Goal: Navigation & Orientation: Find specific page/section

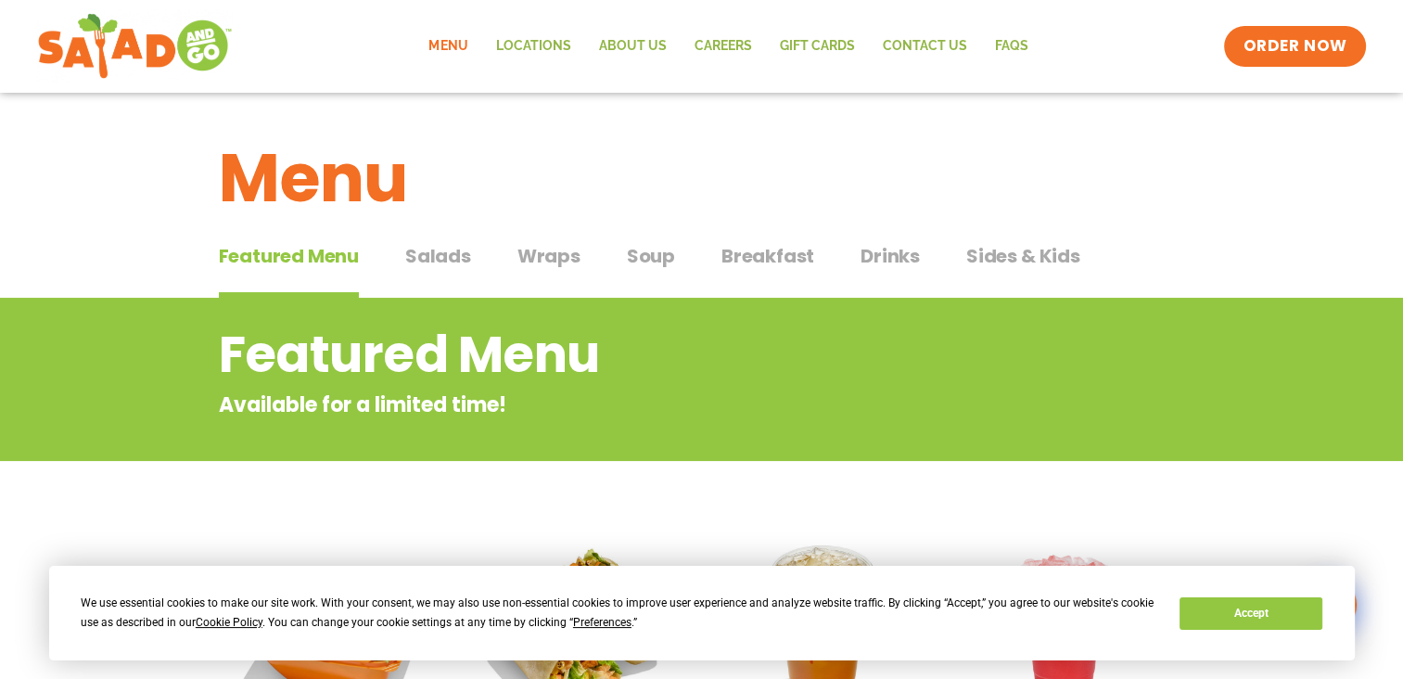
click at [447, 250] on span "Salads" at bounding box center [438, 256] width 66 height 28
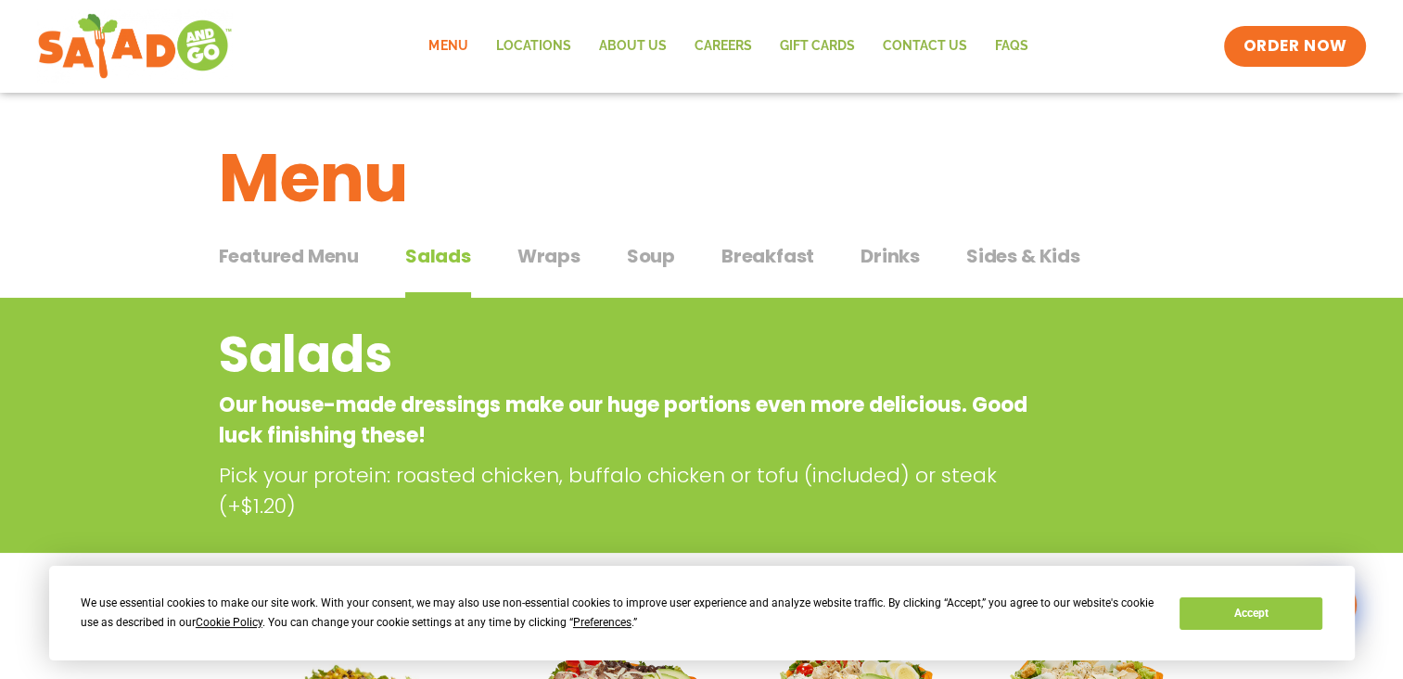
click at [556, 263] on span "Wraps" at bounding box center [548, 256] width 63 height 28
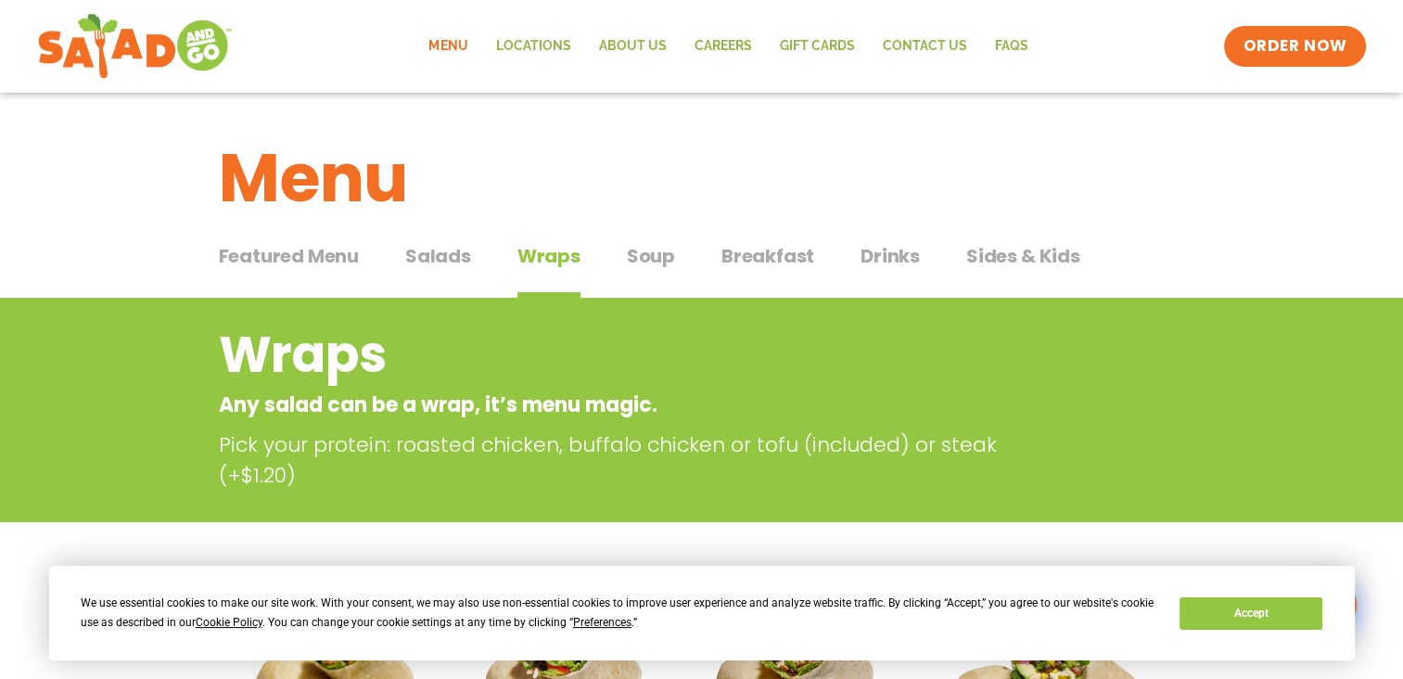
click at [649, 246] on span "Soup" at bounding box center [651, 256] width 48 height 28
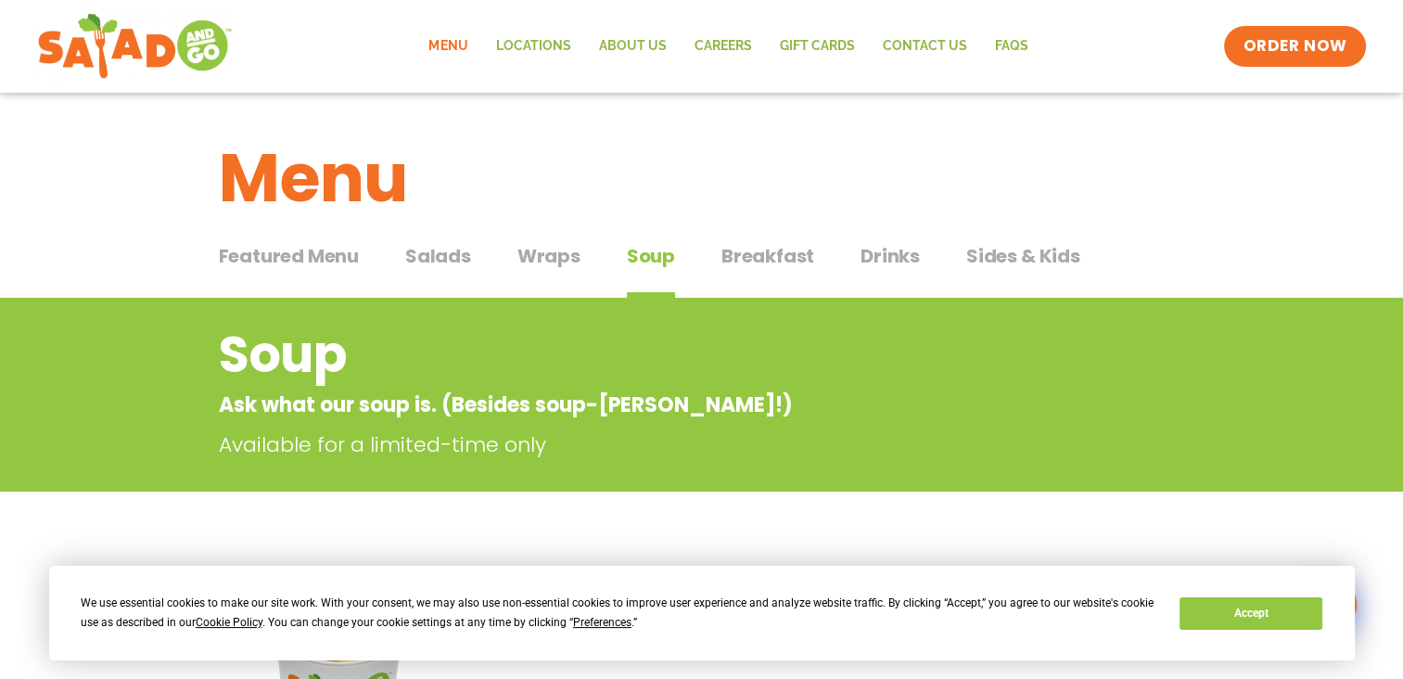
click at [649, 246] on span "Soup" at bounding box center [651, 256] width 48 height 28
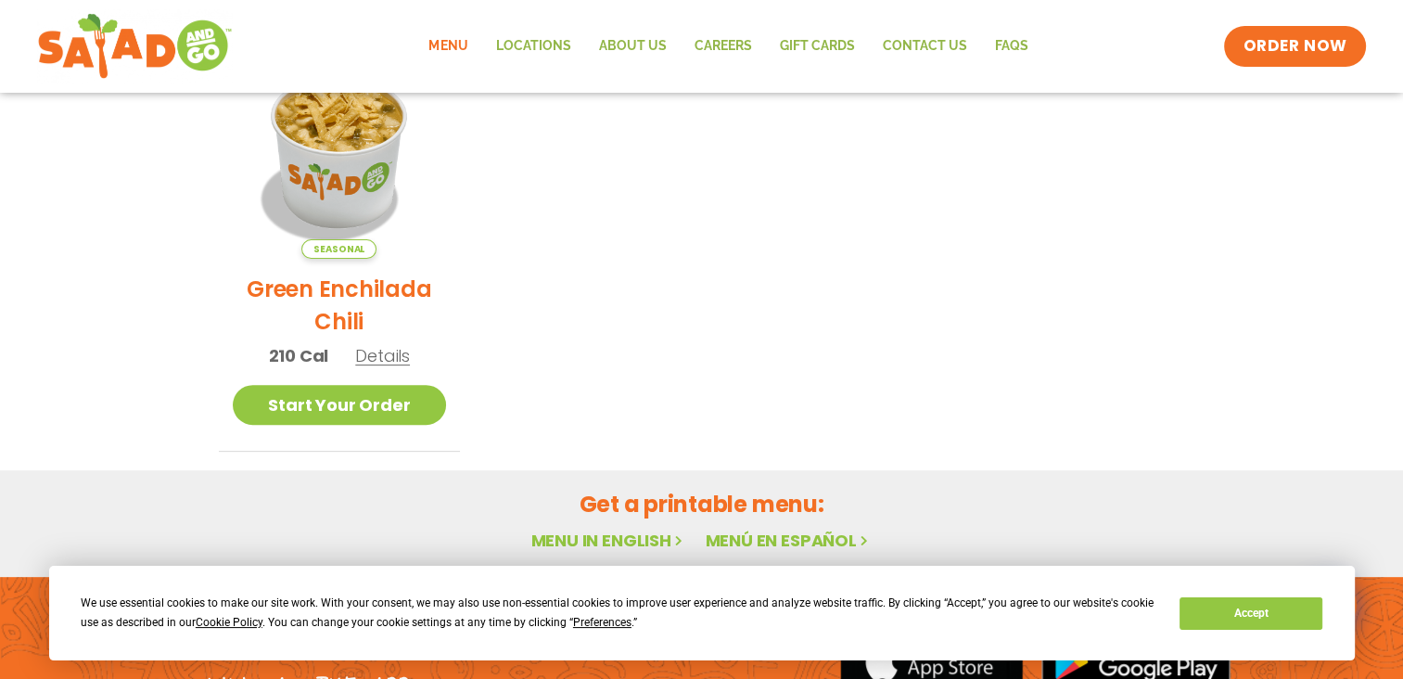
scroll to position [513, 0]
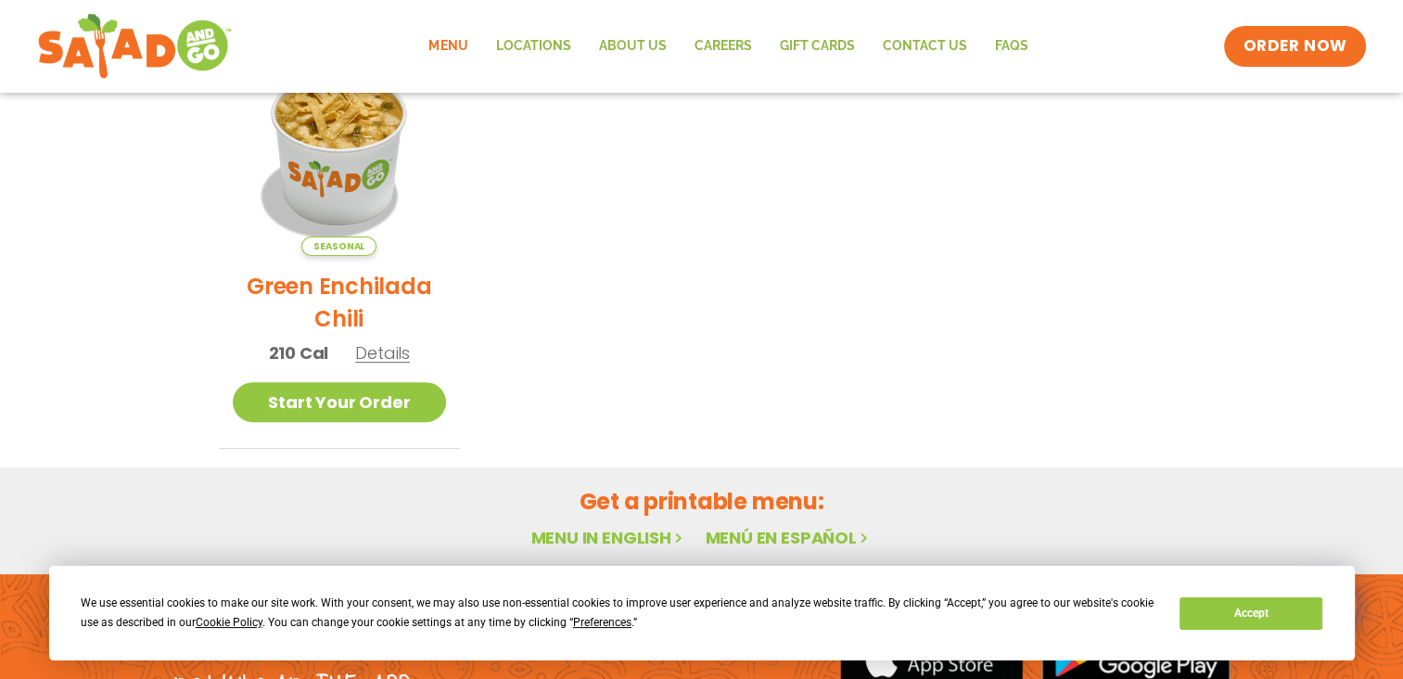
click at [890, 325] on ul "Seasonal Green Enchilada Chili 210 Cal Details Start Your Order Seasonal Start …" at bounding box center [702, 245] width 966 height 407
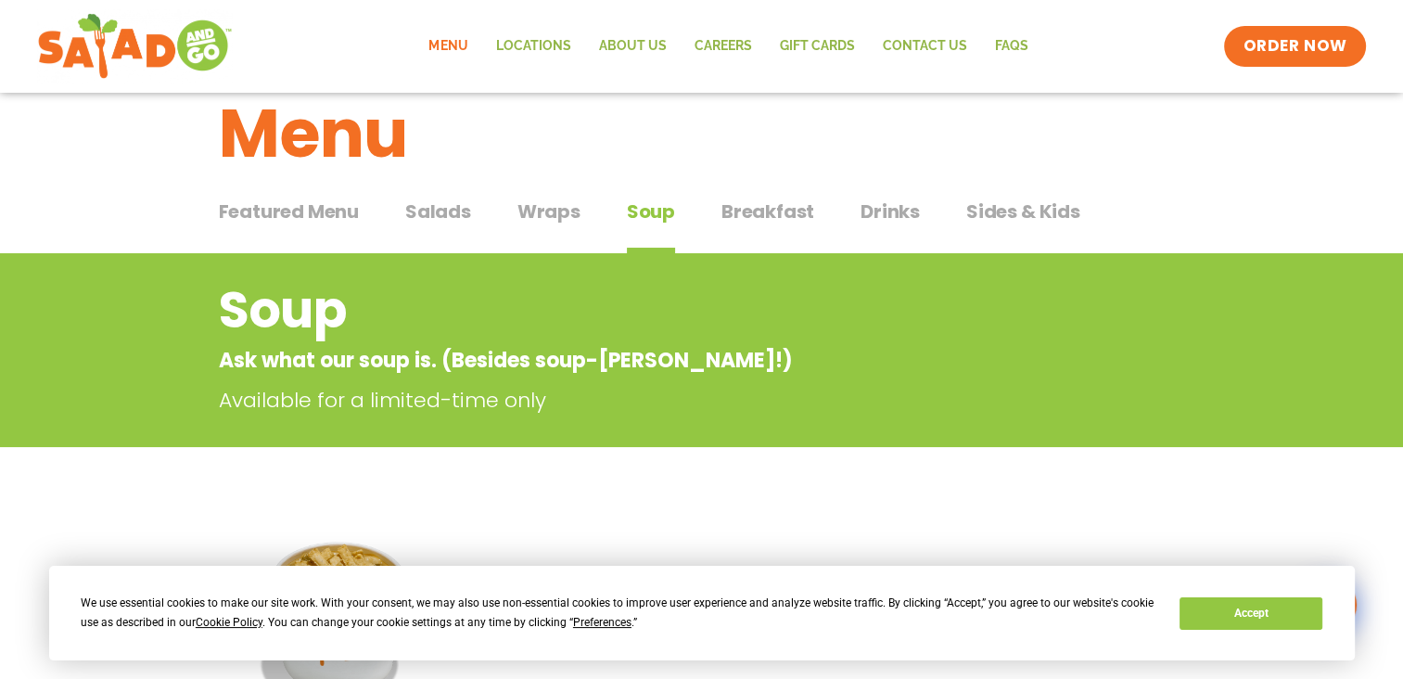
scroll to position [0, 0]
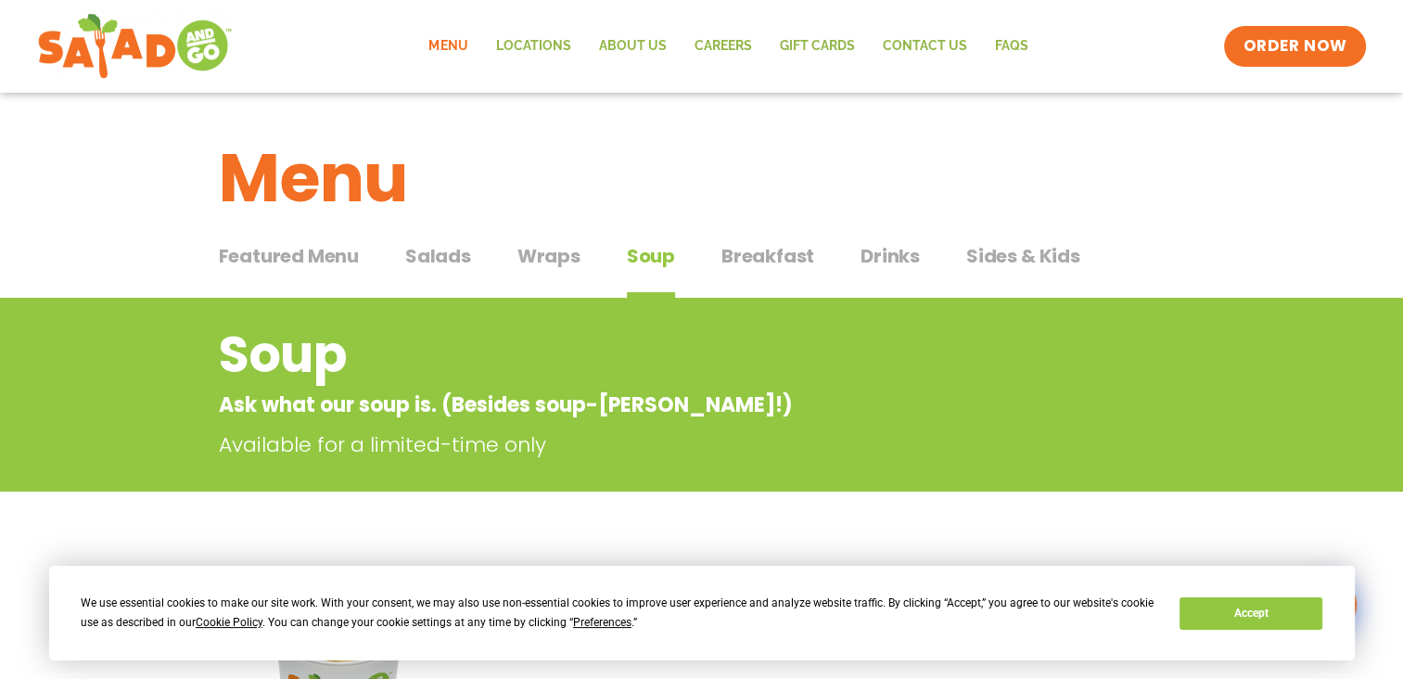
click at [774, 251] on span "Breakfast" at bounding box center [767, 256] width 93 height 28
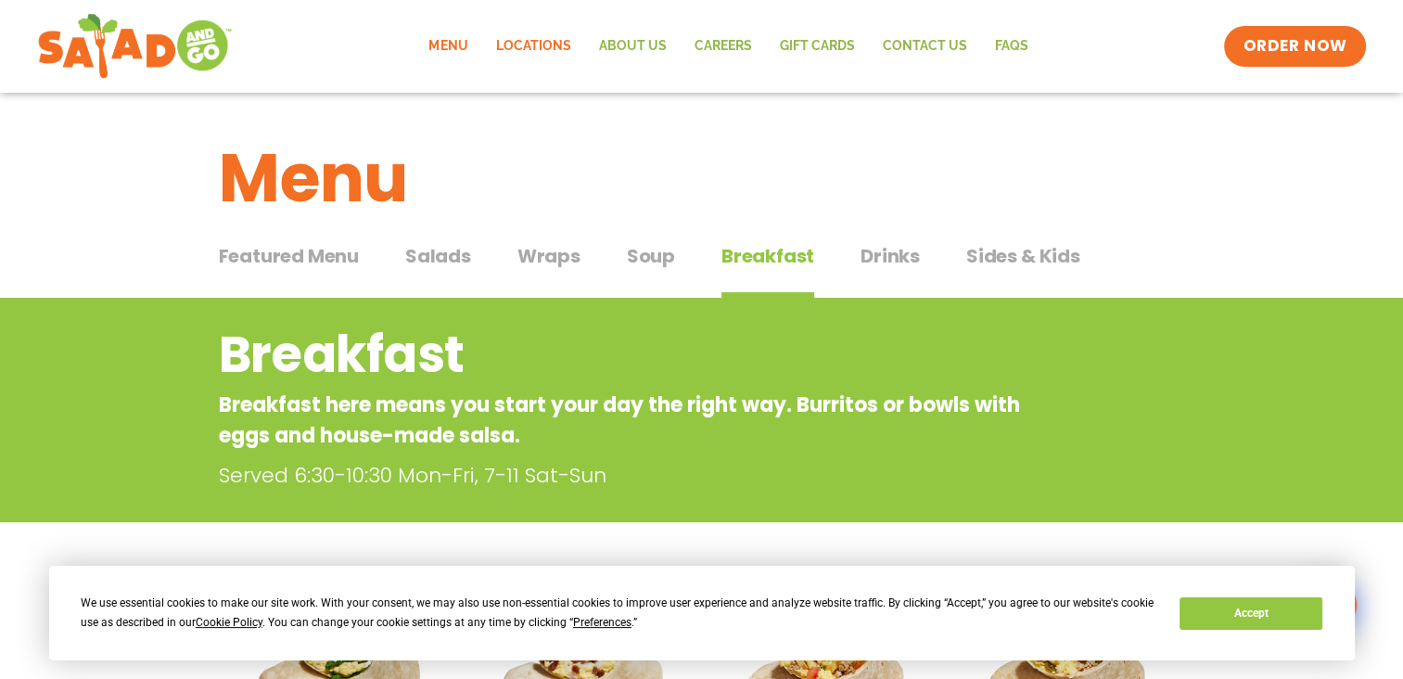
click at [524, 48] on link "Locations" at bounding box center [532, 46] width 103 height 43
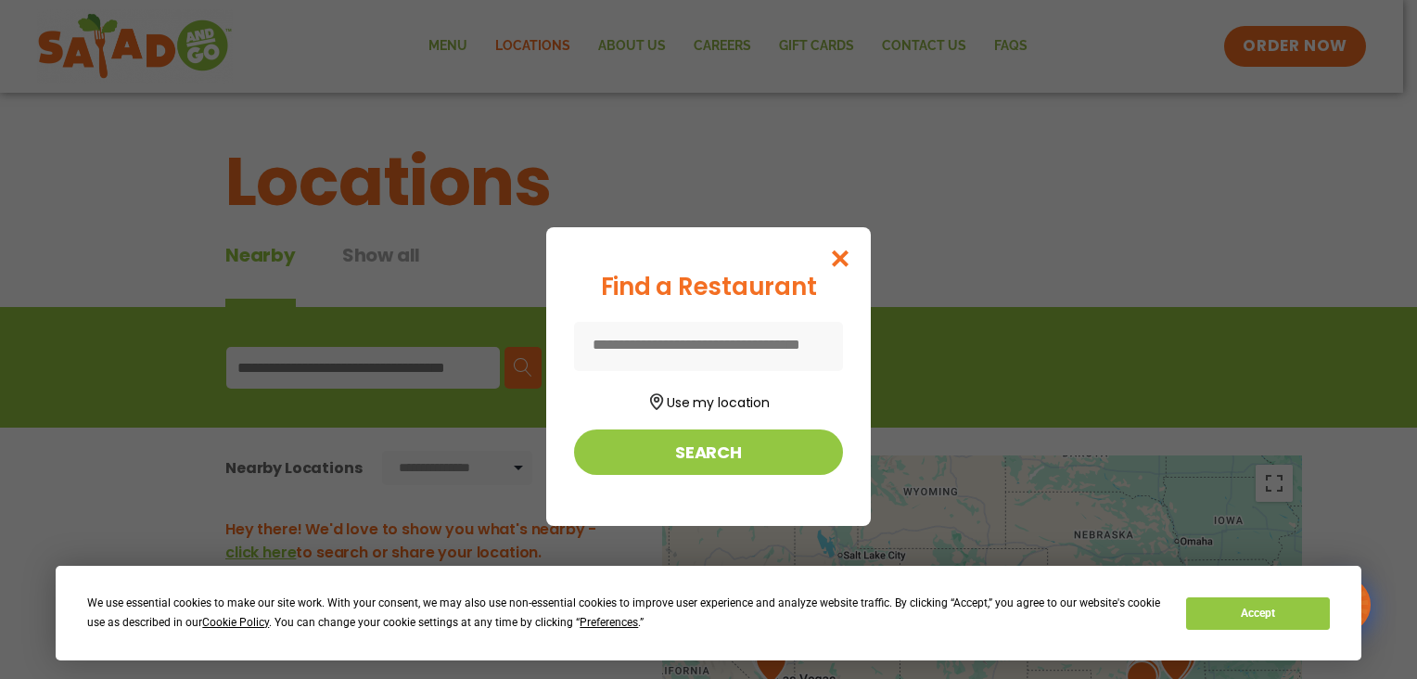
click at [722, 338] on input at bounding box center [708, 346] width 269 height 49
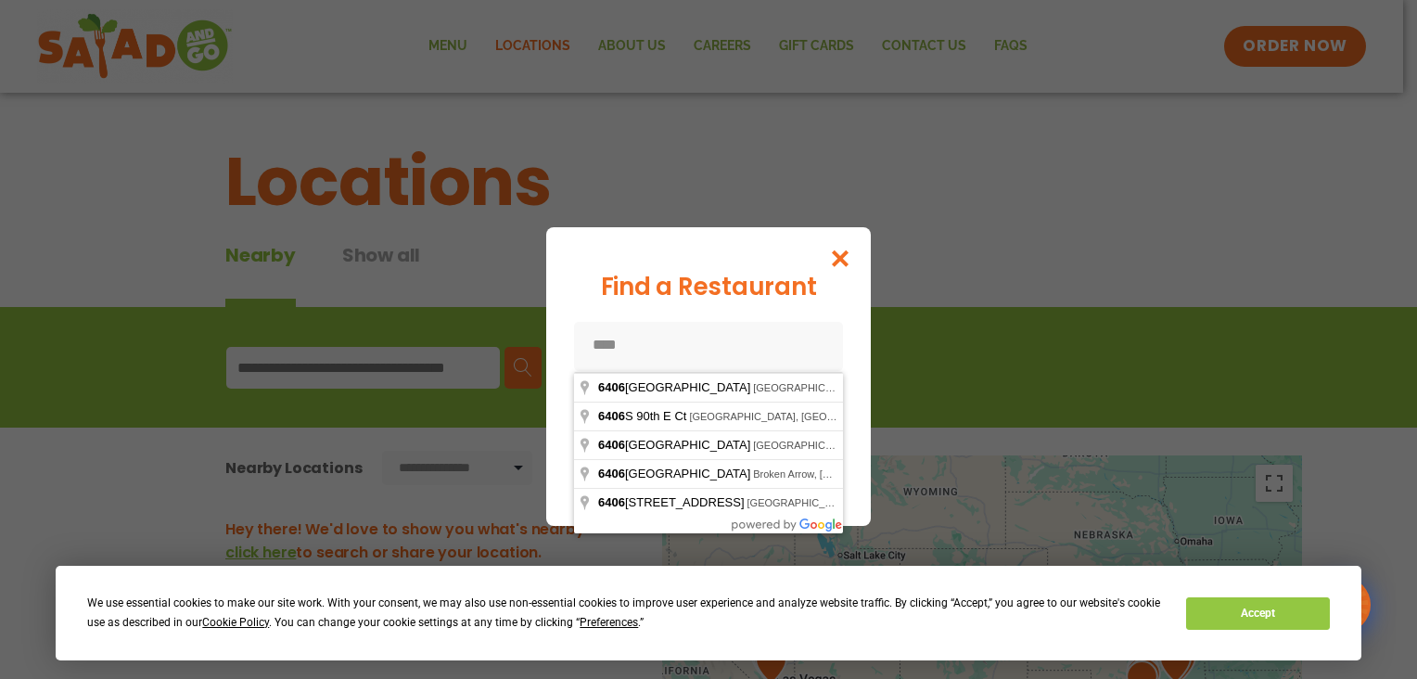
type input "*****"
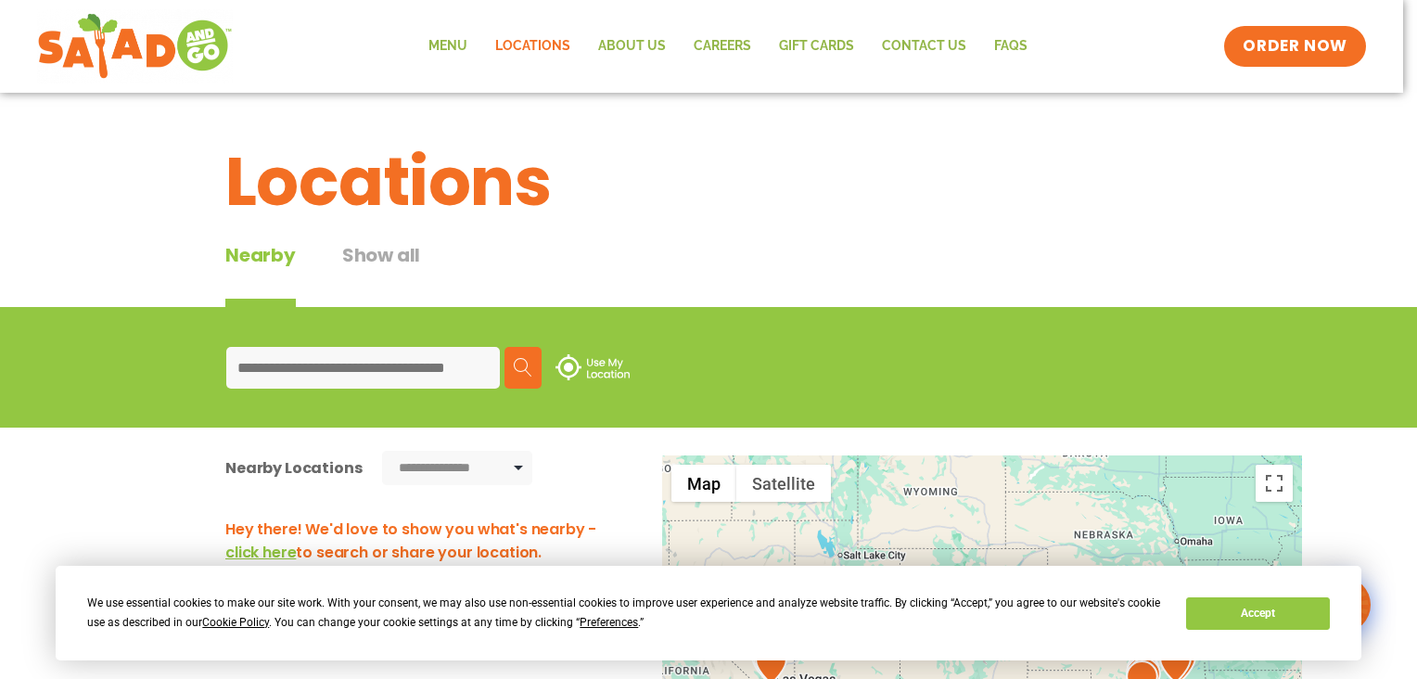
type input "*****"
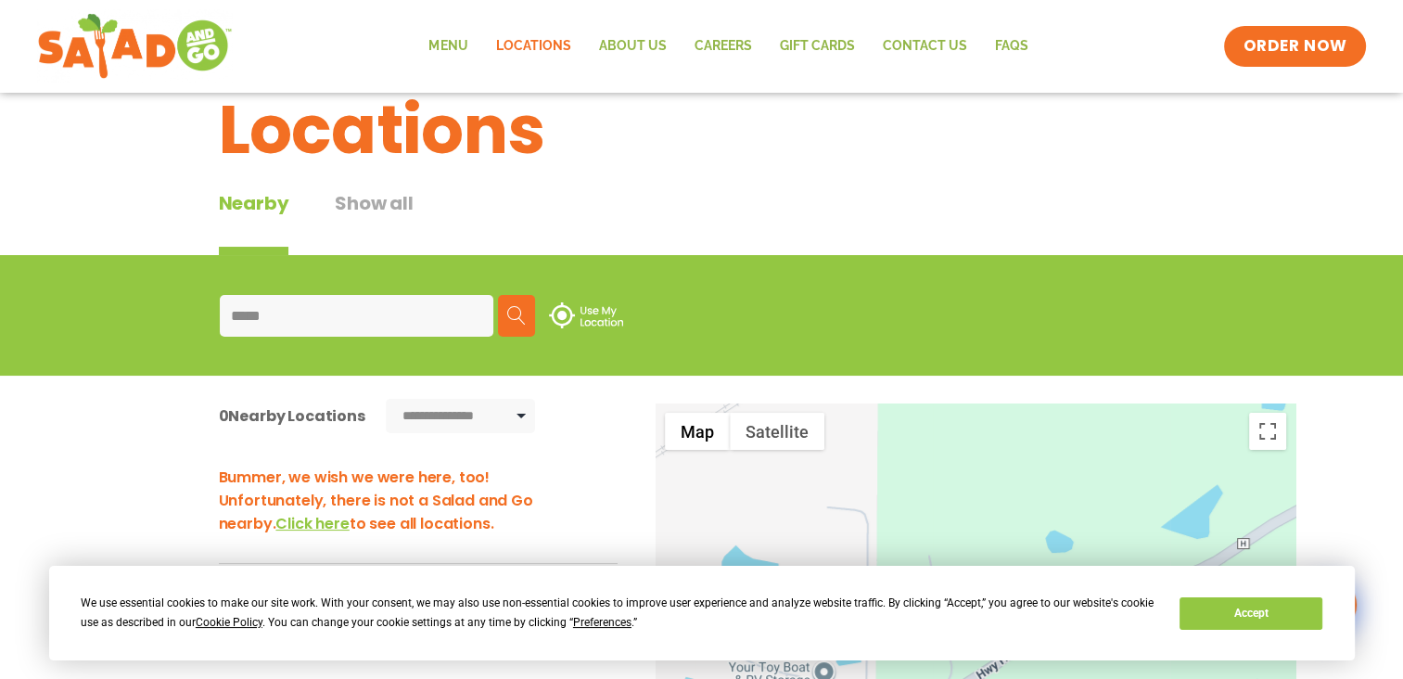
scroll to position [51, 0]
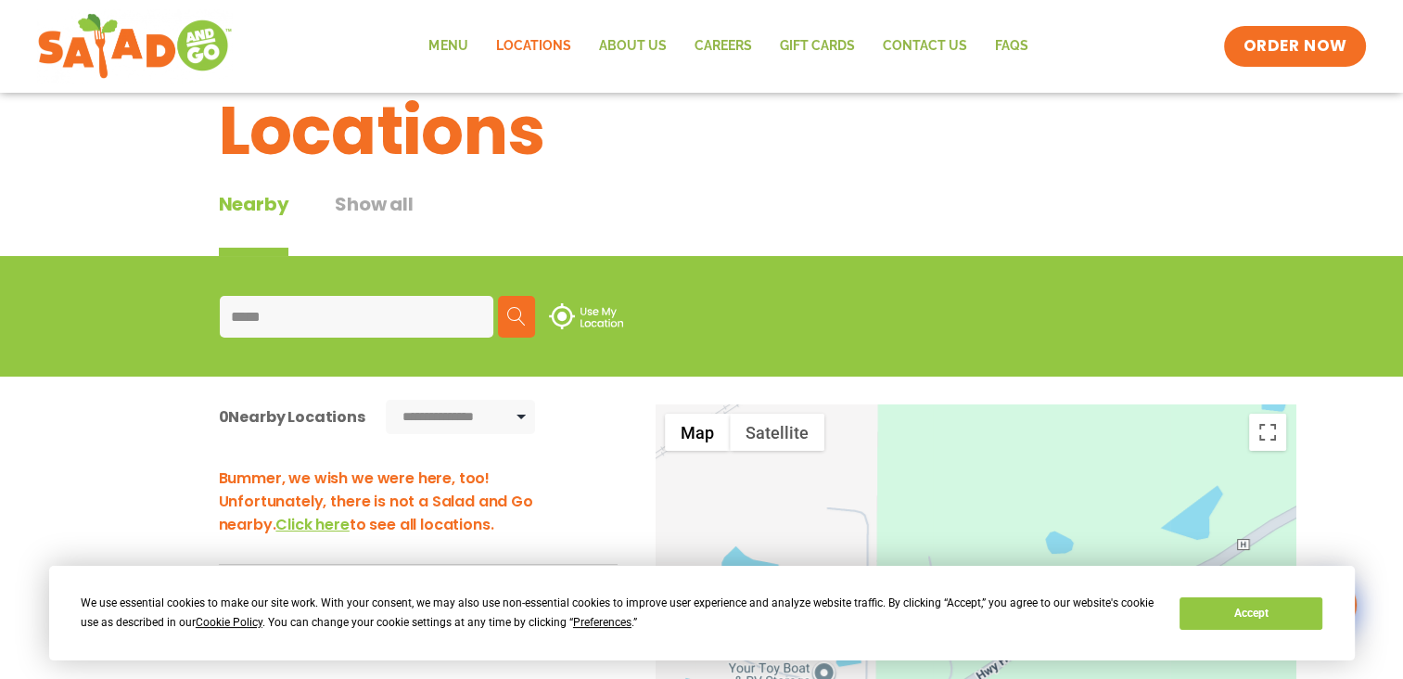
click at [568, 312] on img at bounding box center [586, 316] width 74 height 26
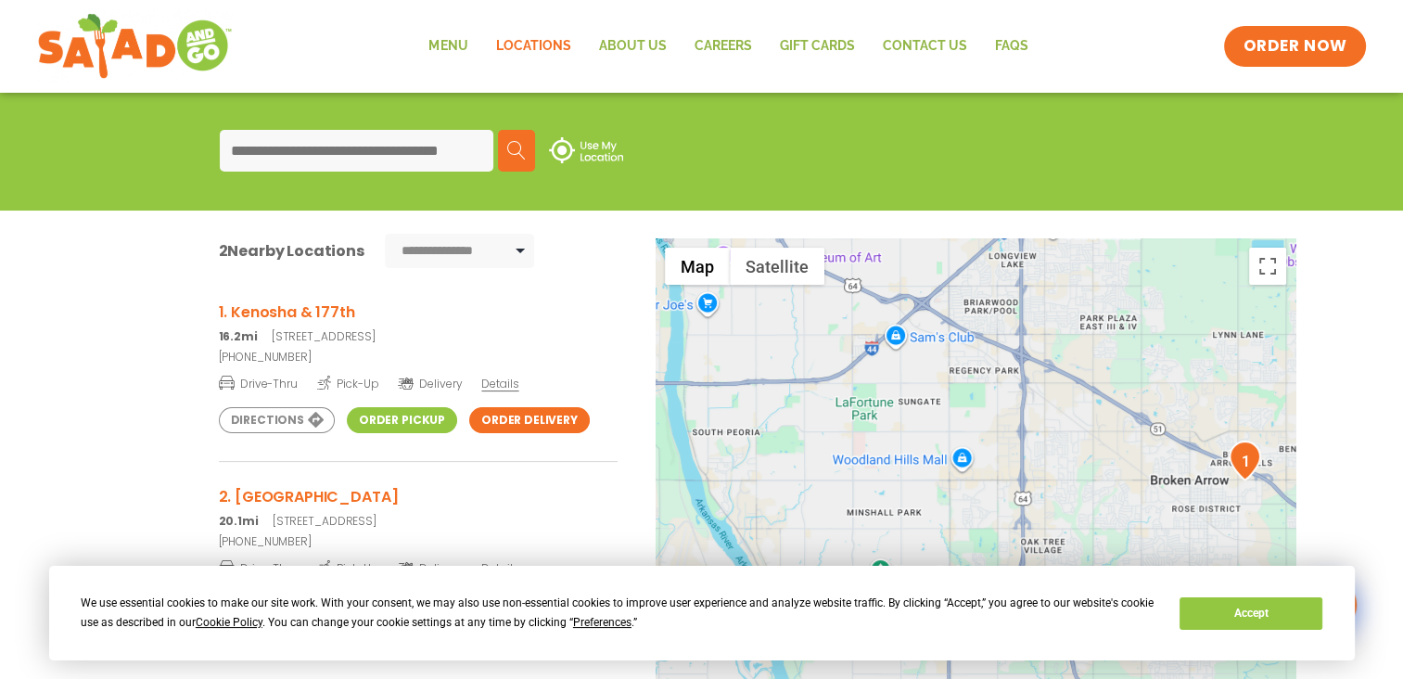
scroll to position [224, 0]
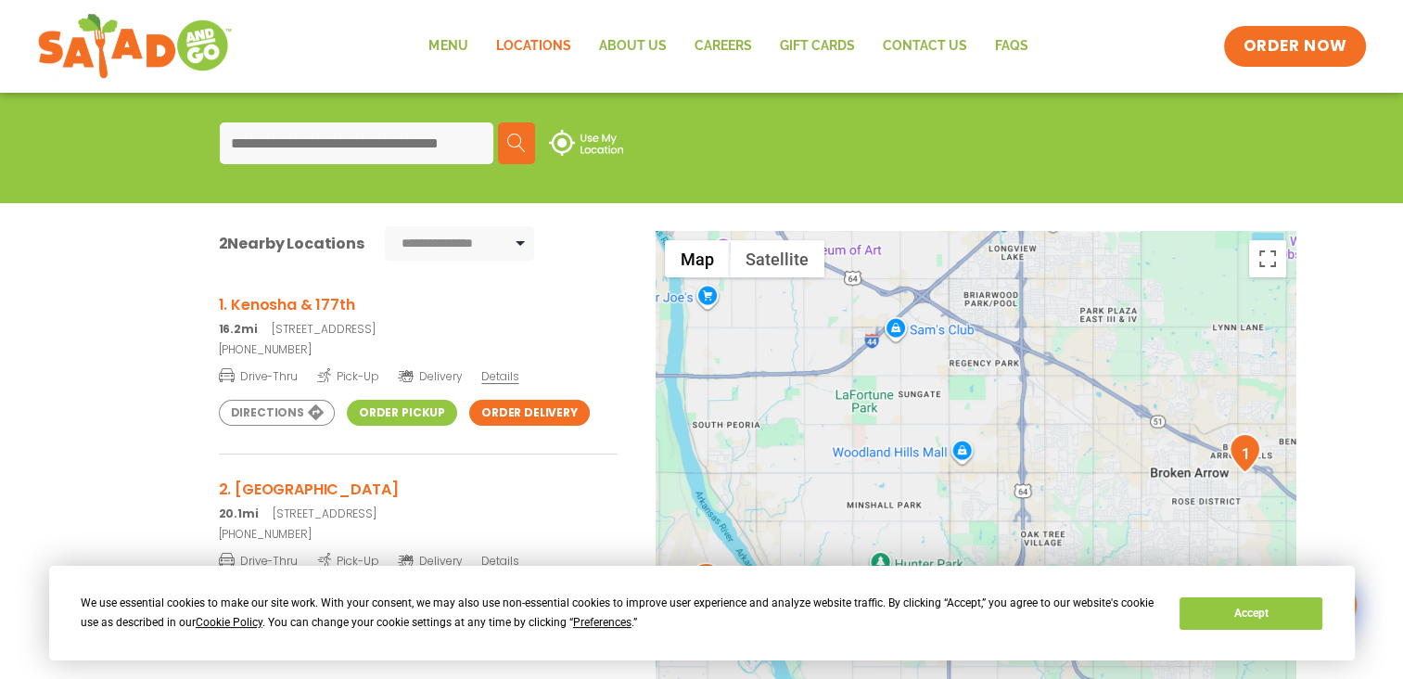
click at [464, 242] on select "**********" at bounding box center [460, 243] width 150 height 34
select select "*"
click at [385, 226] on select "**********" at bounding box center [460, 243] width 150 height 34
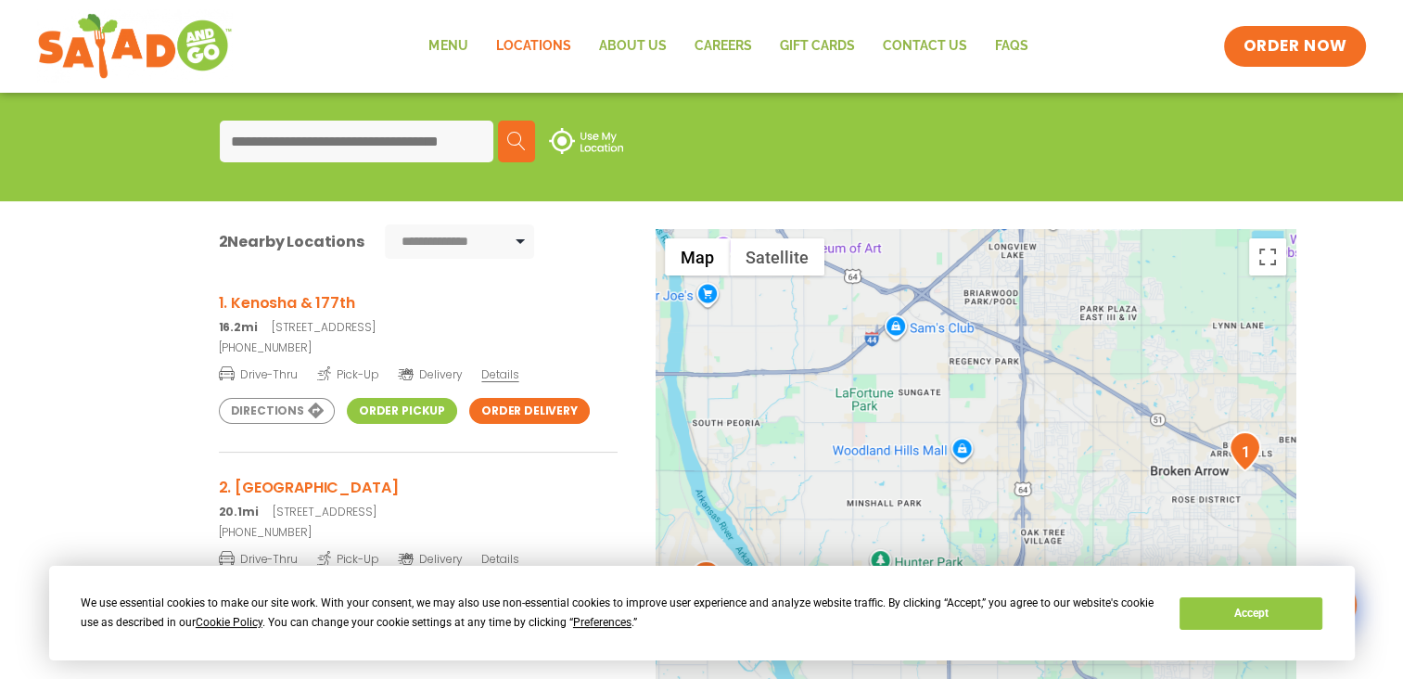
scroll to position [0, 0]
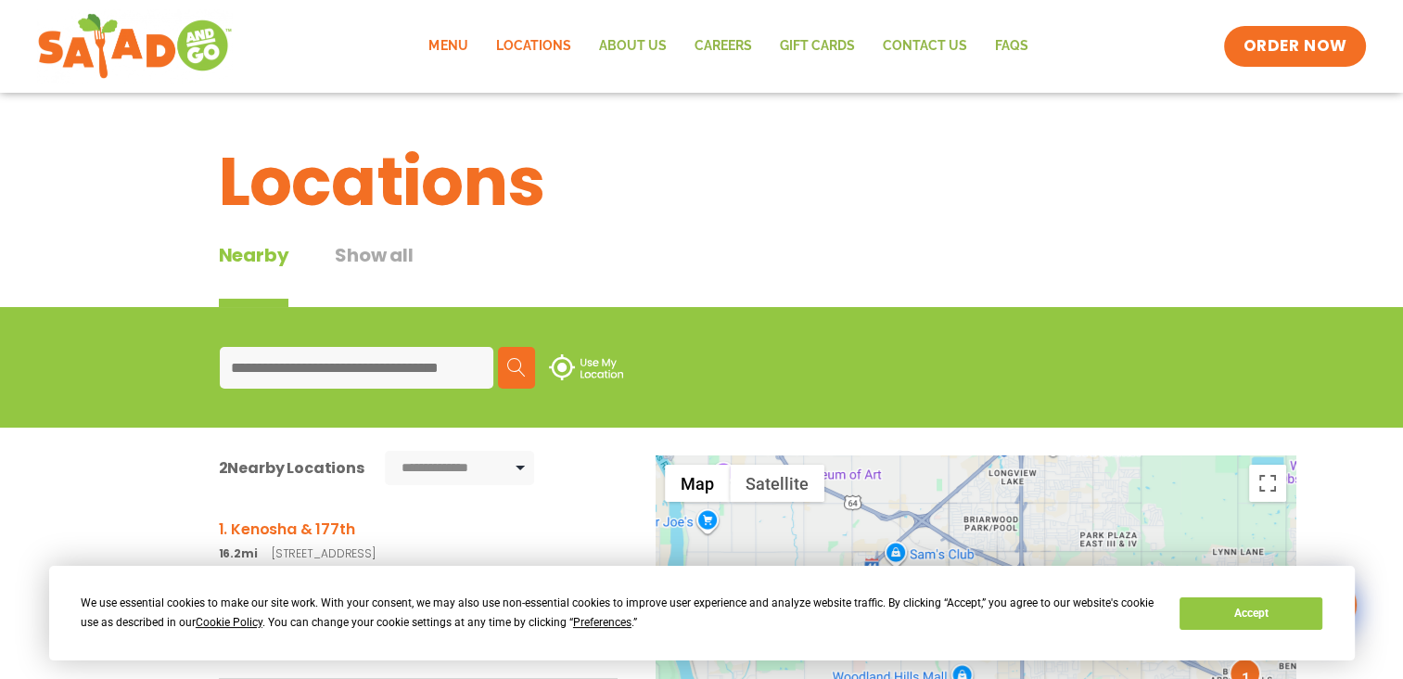
click at [452, 45] on link "Menu" at bounding box center [447, 46] width 67 height 43
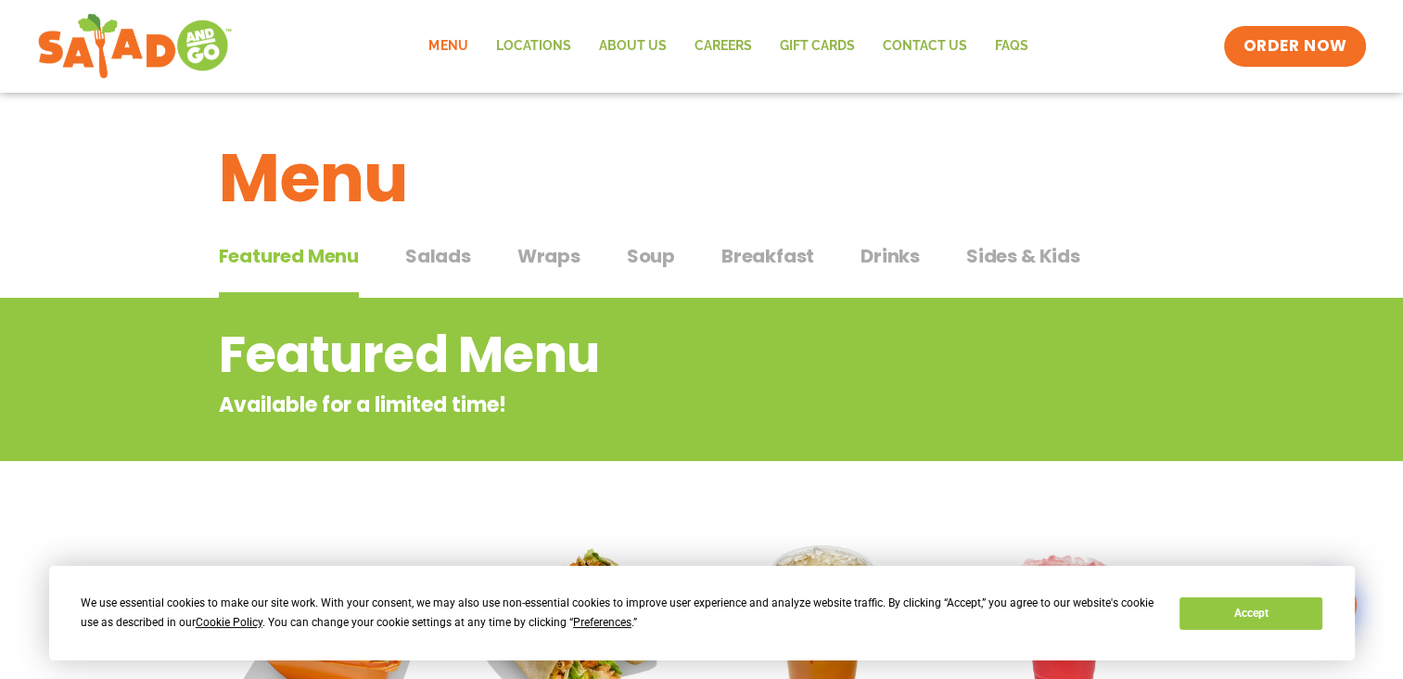
click at [544, 254] on span "Wraps" at bounding box center [548, 256] width 63 height 28
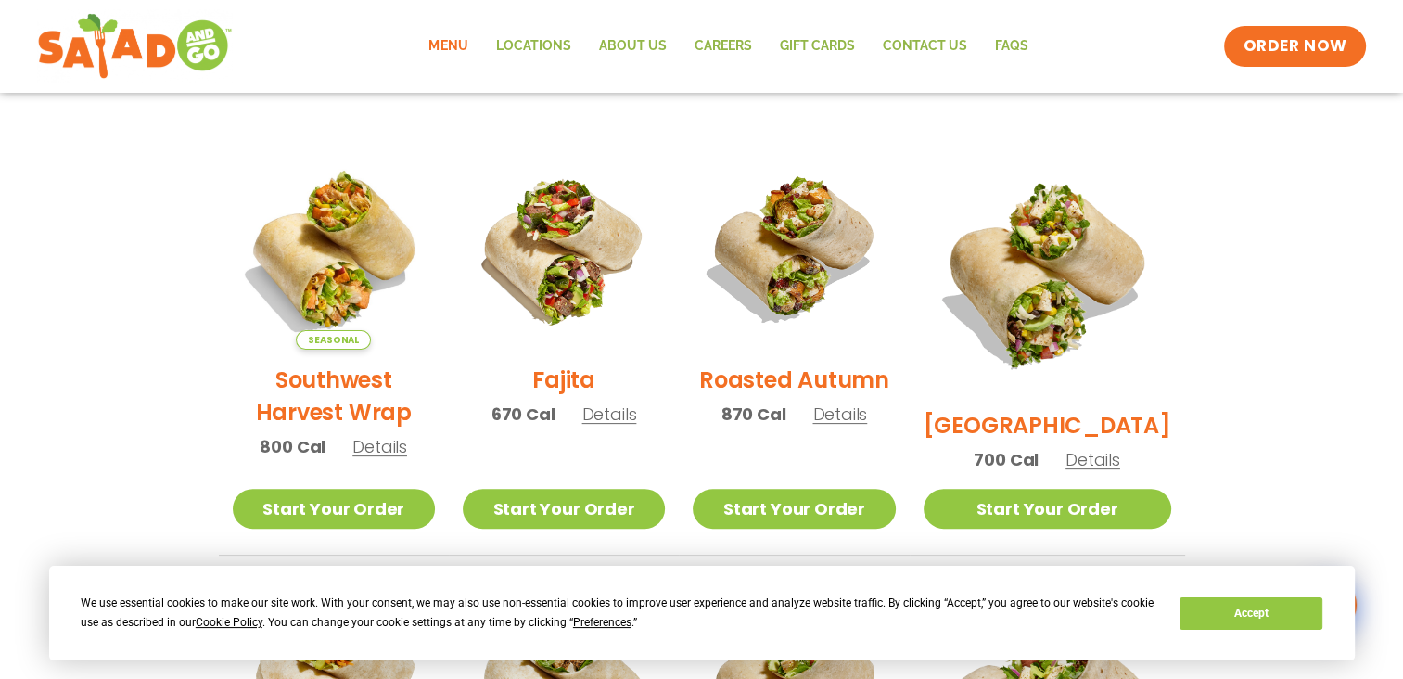
scroll to position [438, 0]
click at [178, 44] on img at bounding box center [134, 46] width 175 height 67
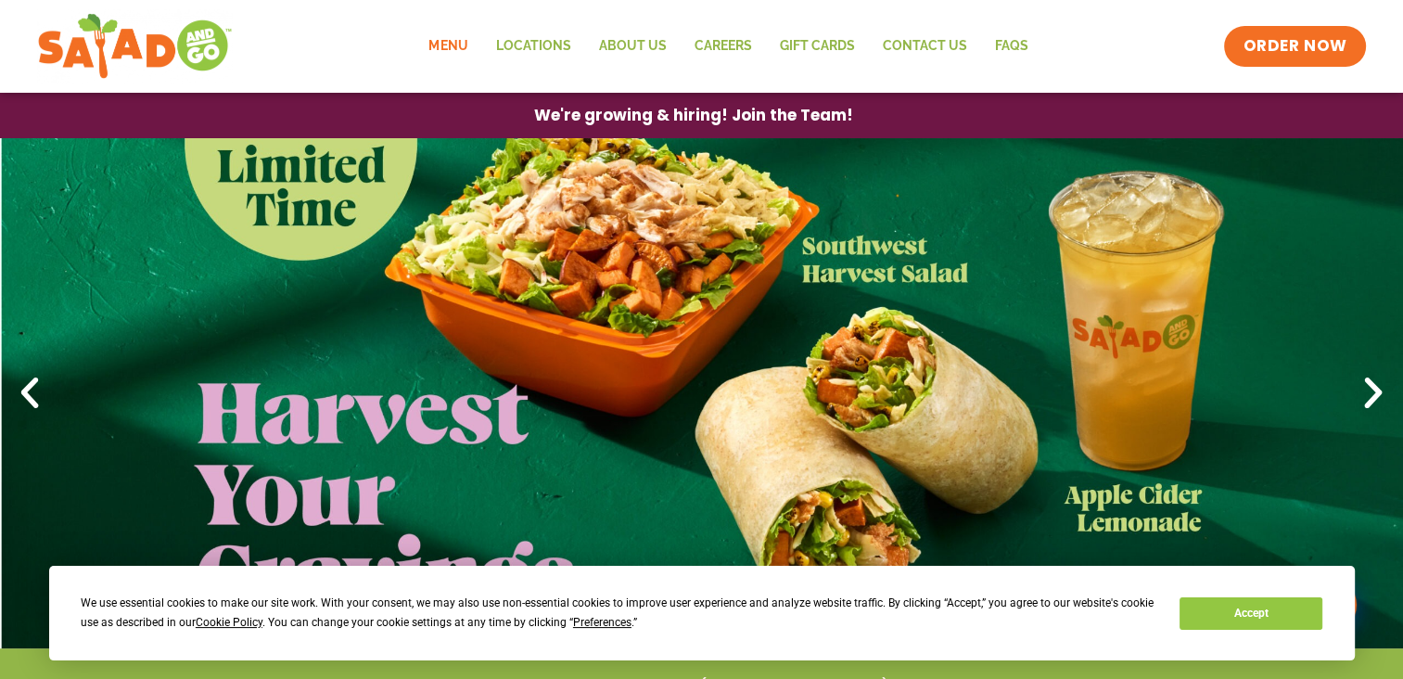
click at [444, 44] on link "Menu" at bounding box center [447, 46] width 67 height 43
